Goal: Entertainment & Leisure: Consume media (video, audio)

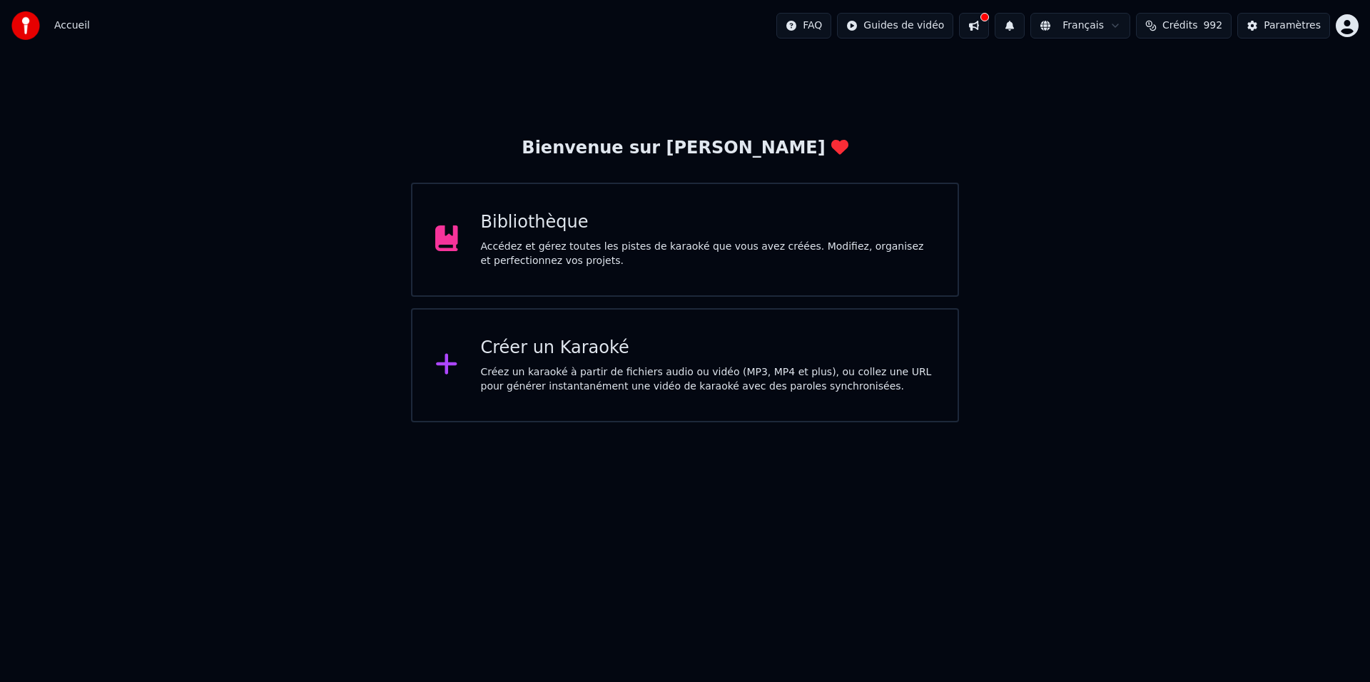
click at [818, 259] on div "Accédez et gérez toutes les pistes de karaoké que vous avez créées. Modifiez, o…" at bounding box center [708, 254] width 455 height 29
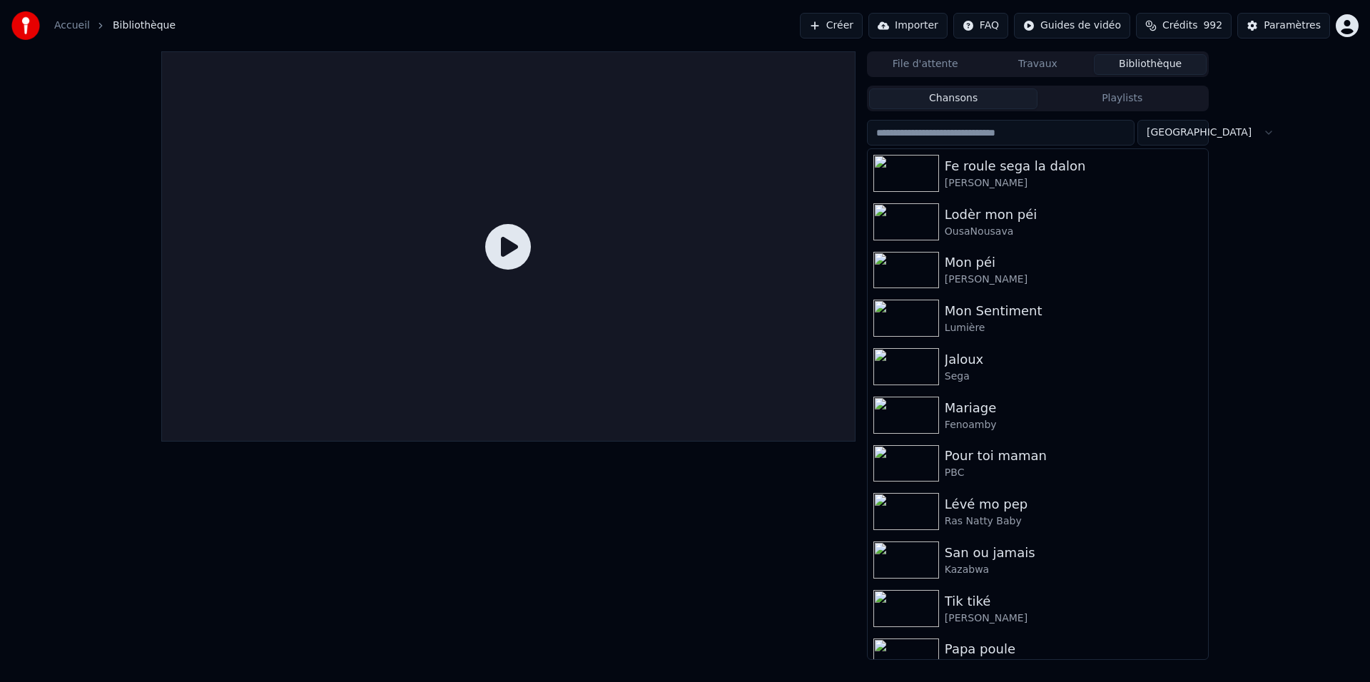
click at [1076, 126] on input "search" at bounding box center [1001, 133] width 268 height 26
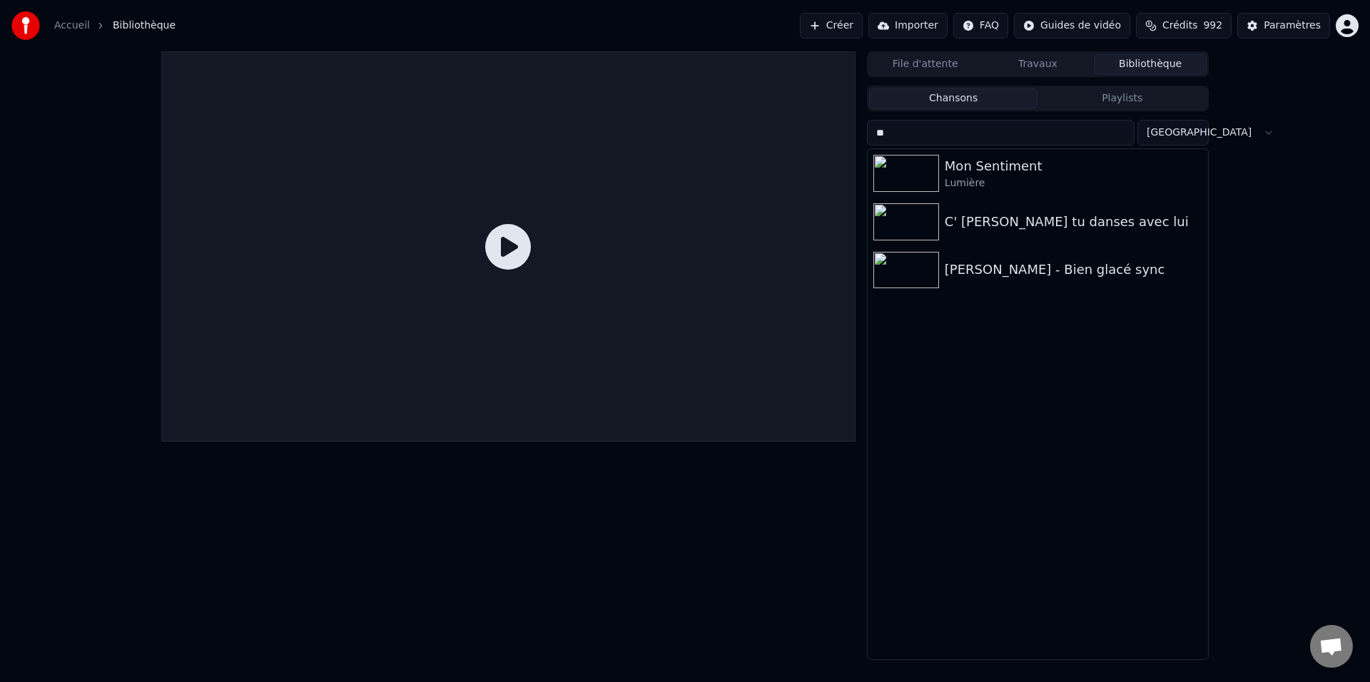
type input "***"
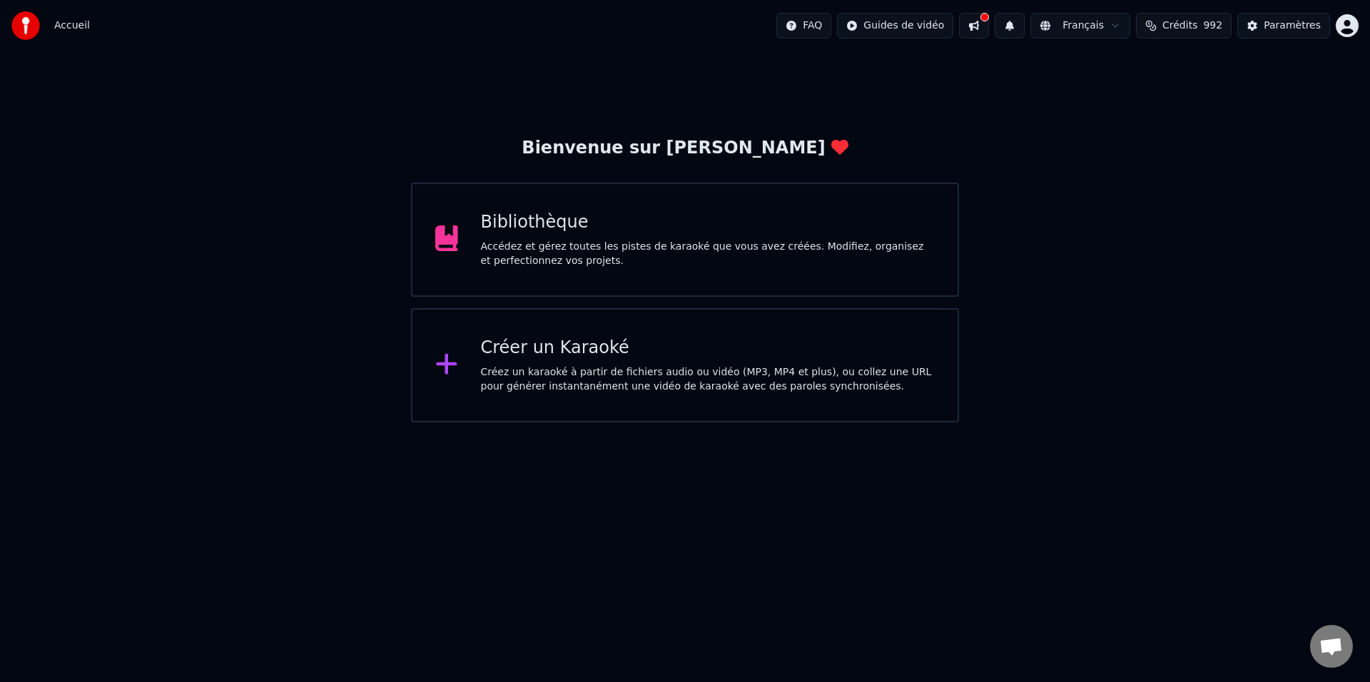
click at [686, 283] on div "Bibliothèque Accédez et gérez toutes les pistes de karaoké que vous avez créées…" at bounding box center [685, 240] width 548 height 114
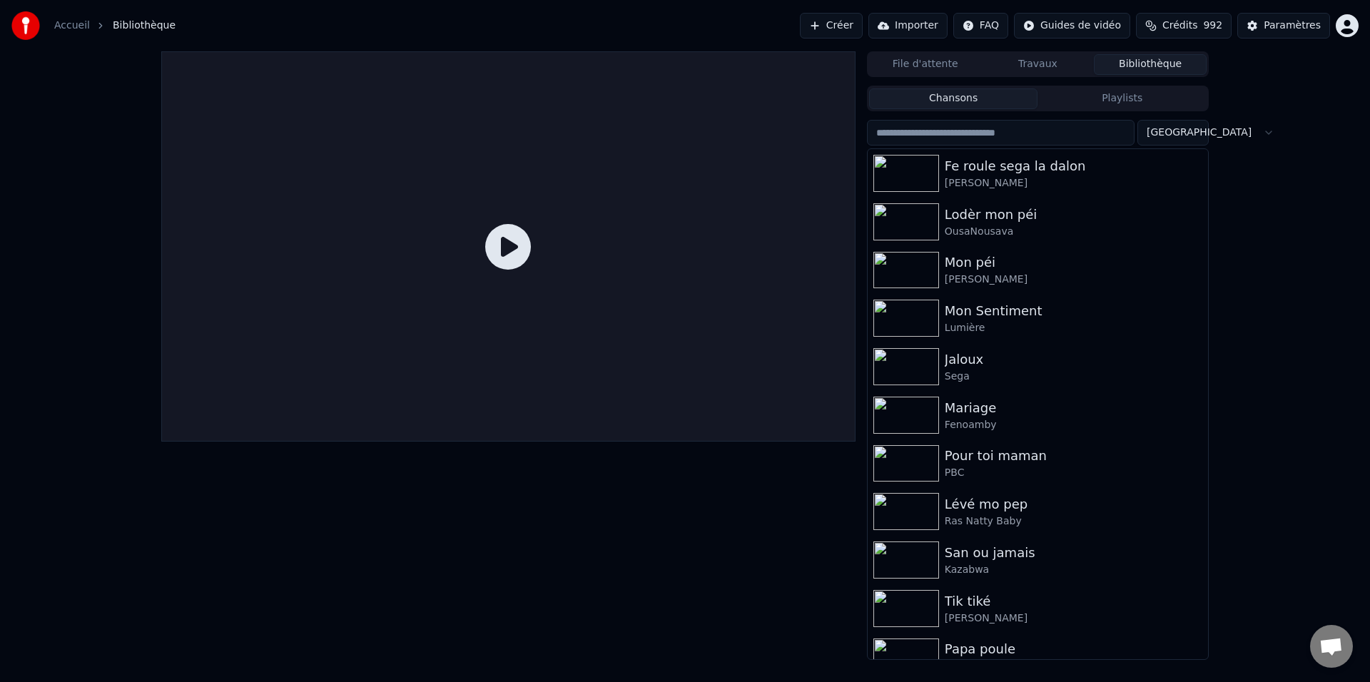
click at [1058, 128] on input "search" at bounding box center [1001, 133] width 268 height 26
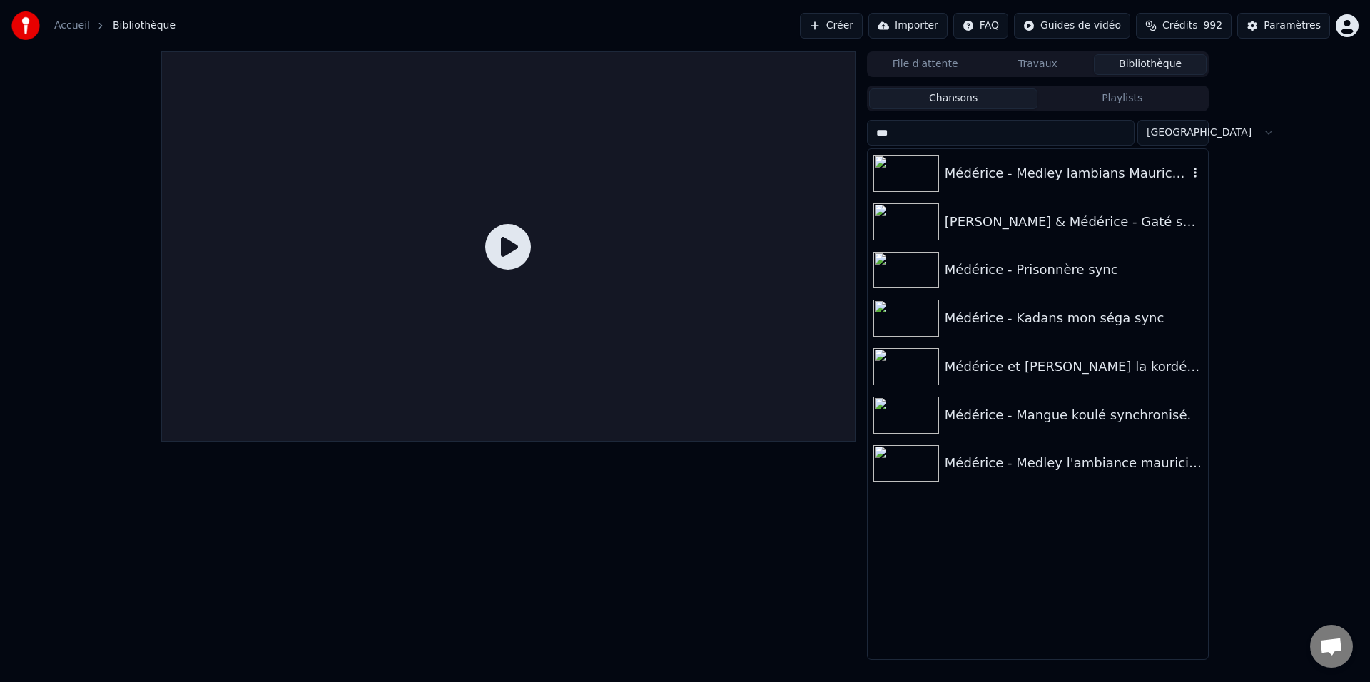
type input "***"
click at [1038, 176] on div "Médérice - Medley lambians Mauricien Karaoké sync" at bounding box center [1066, 173] width 243 height 20
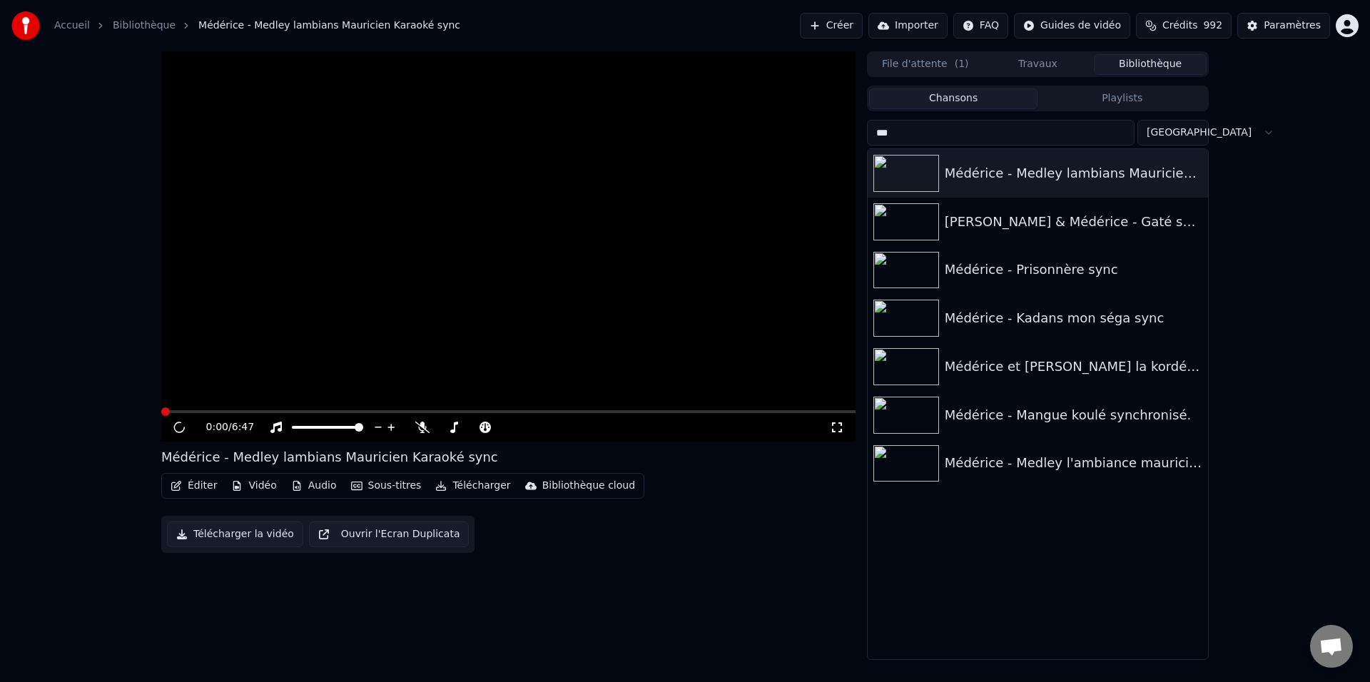
click at [649, 200] on video at bounding box center [508, 246] width 694 height 390
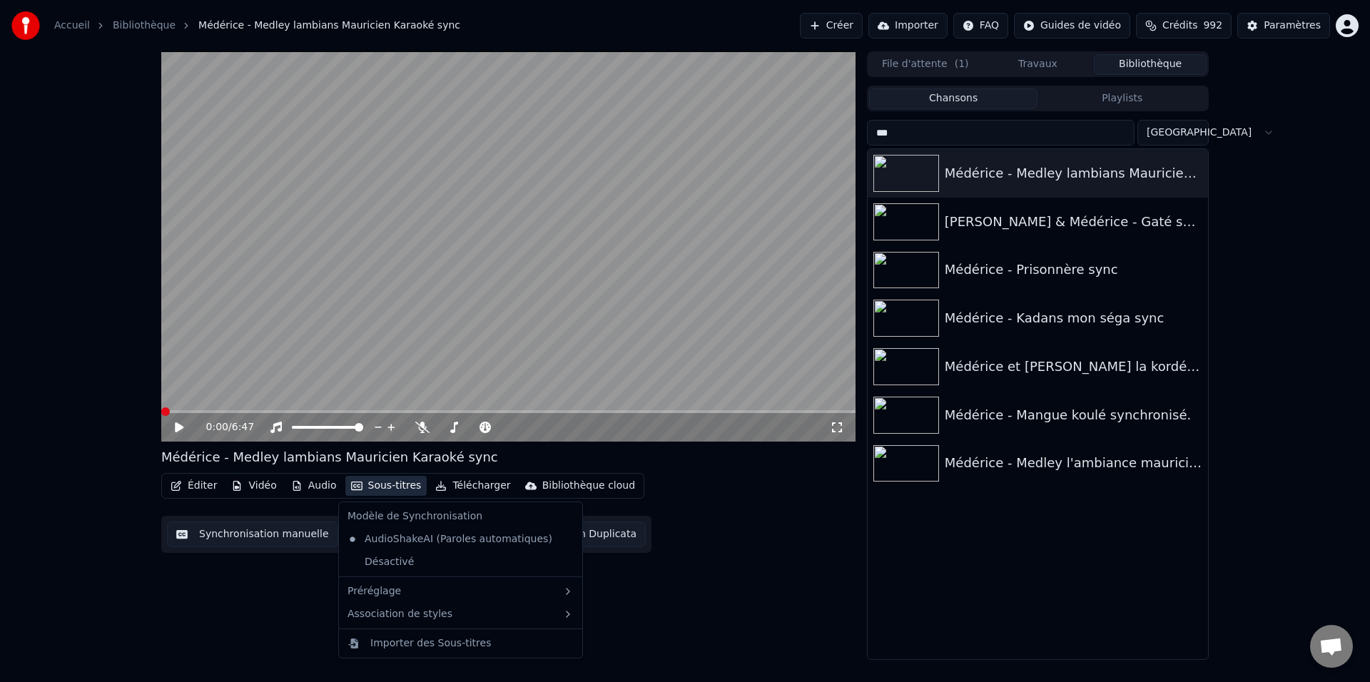
click at [372, 485] on button "Sous-titres" at bounding box center [386, 486] width 82 height 20
click at [409, 564] on div "Désactivé" at bounding box center [461, 562] width 238 height 23
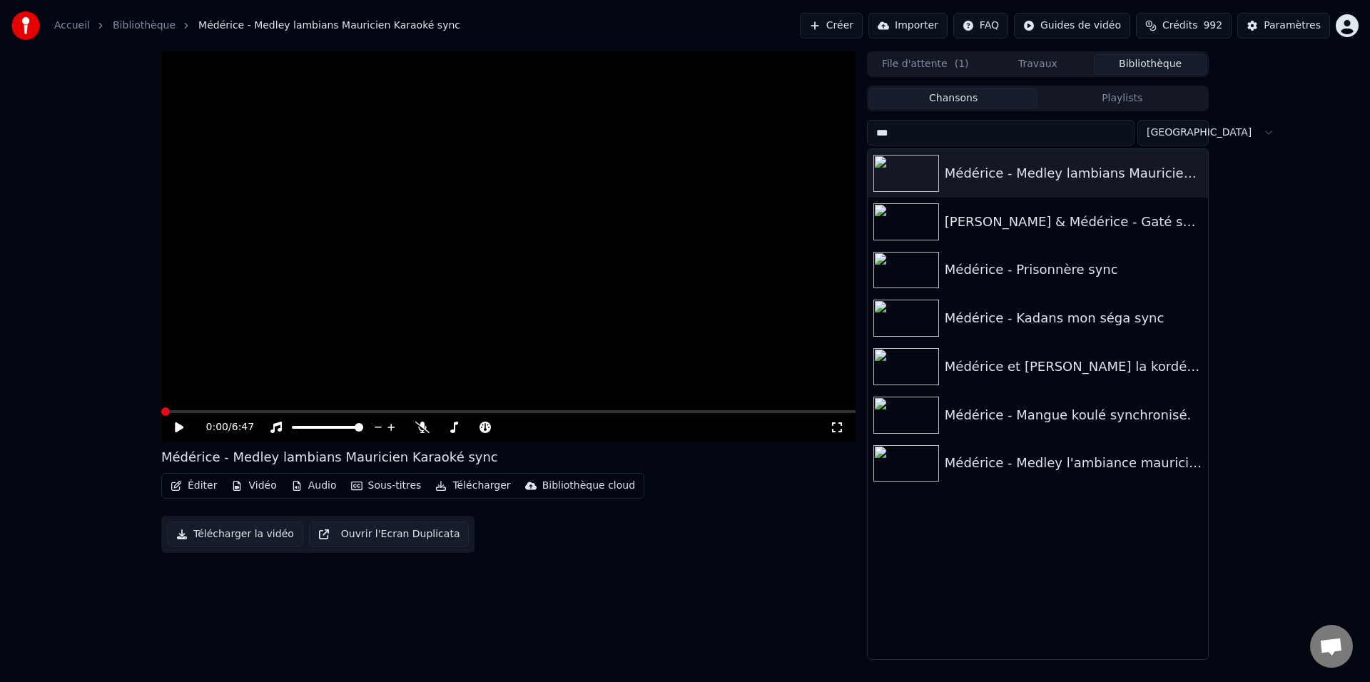
click at [840, 428] on icon at bounding box center [837, 427] width 14 height 11
